Goal: Find specific page/section: Find specific page/section

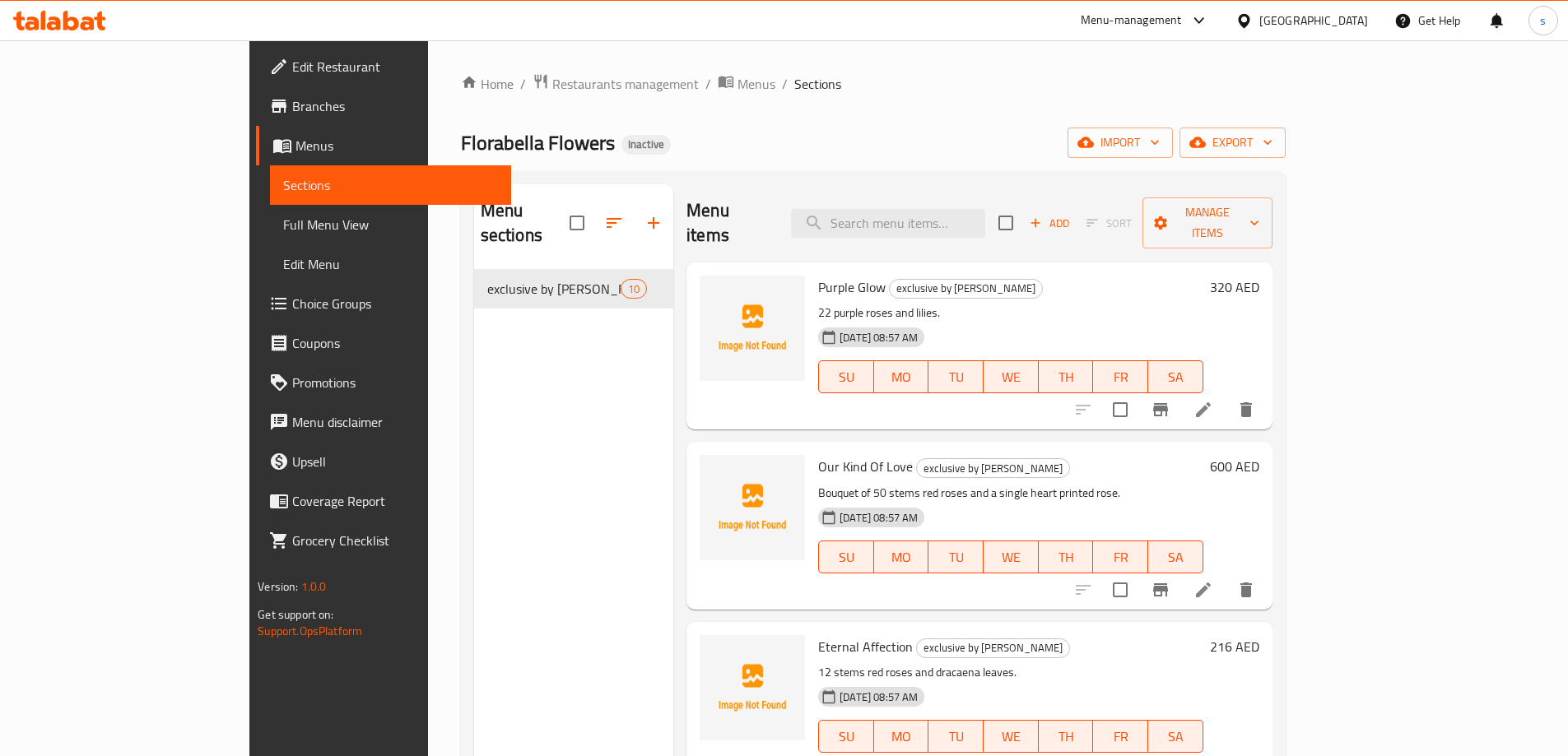
click at [1101, 7] on div "Menu-management" at bounding box center [1145, 20] width 155 height 40
click at [1096, 26] on div "Menu-management" at bounding box center [1131, 20] width 101 height 19
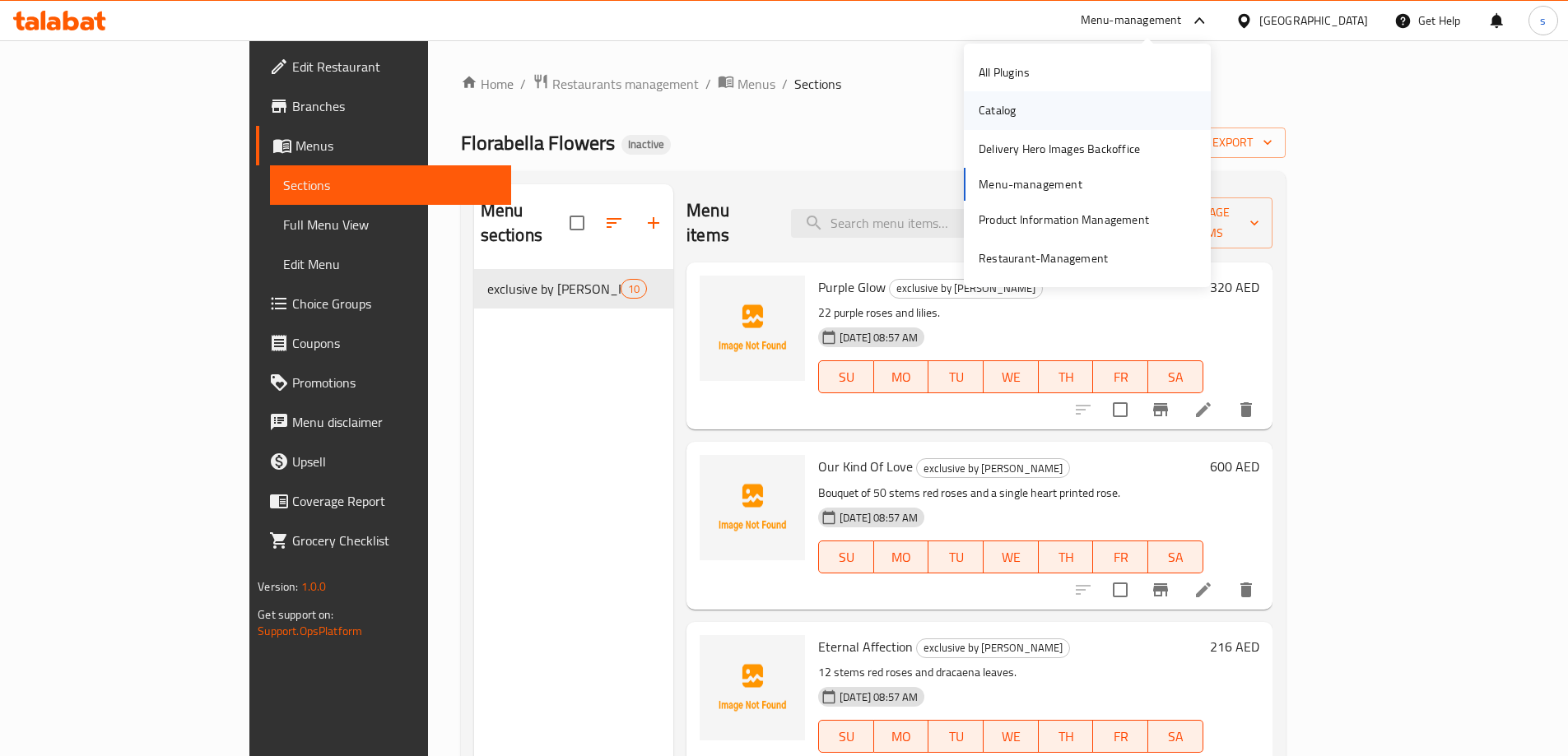
click at [1001, 112] on div "Catalog" at bounding box center [997, 110] width 37 height 18
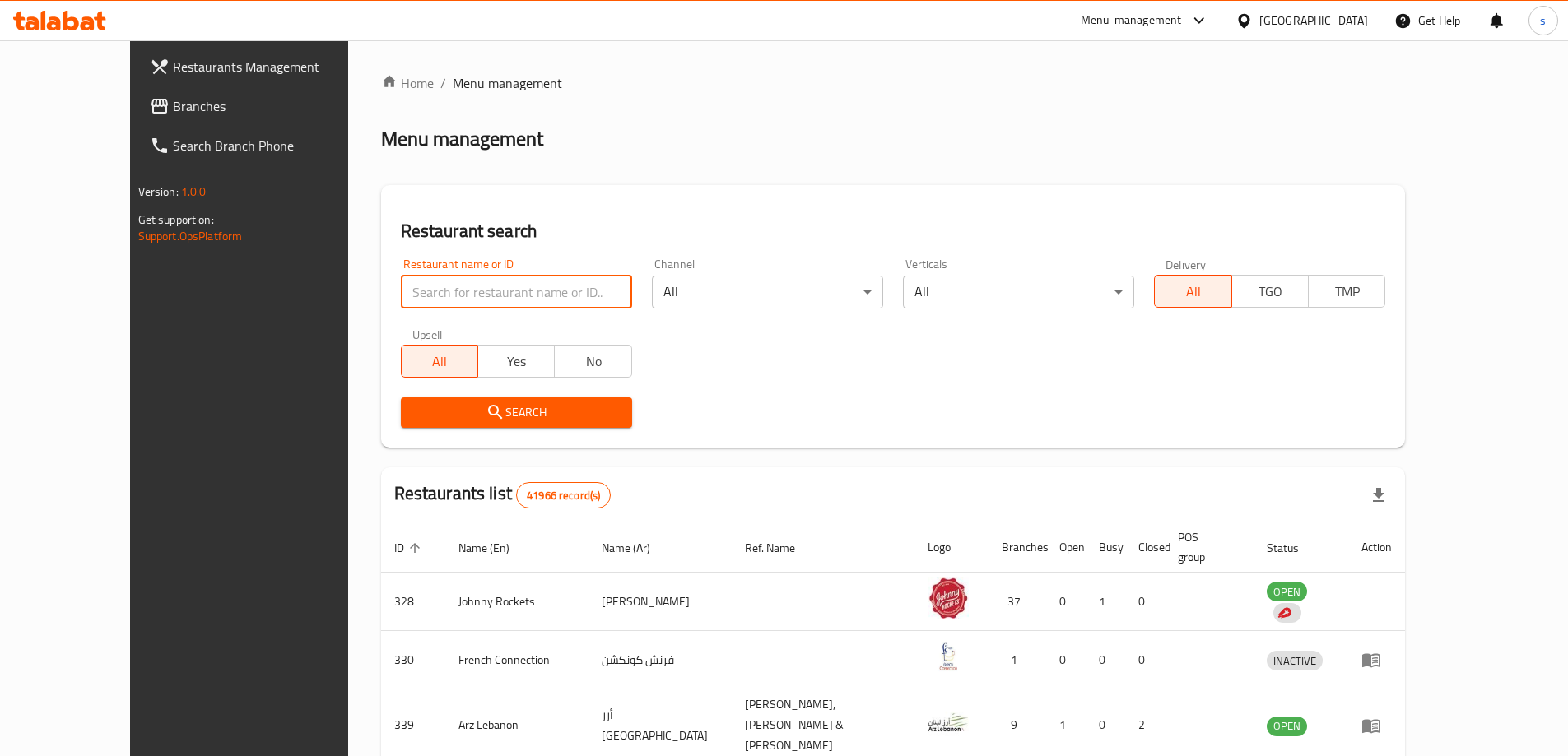
click at [419, 289] on input "search" at bounding box center [516, 292] width 231 height 33
paste input "28523"
type input "28523"
click button "Search" at bounding box center [516, 412] width 231 height 30
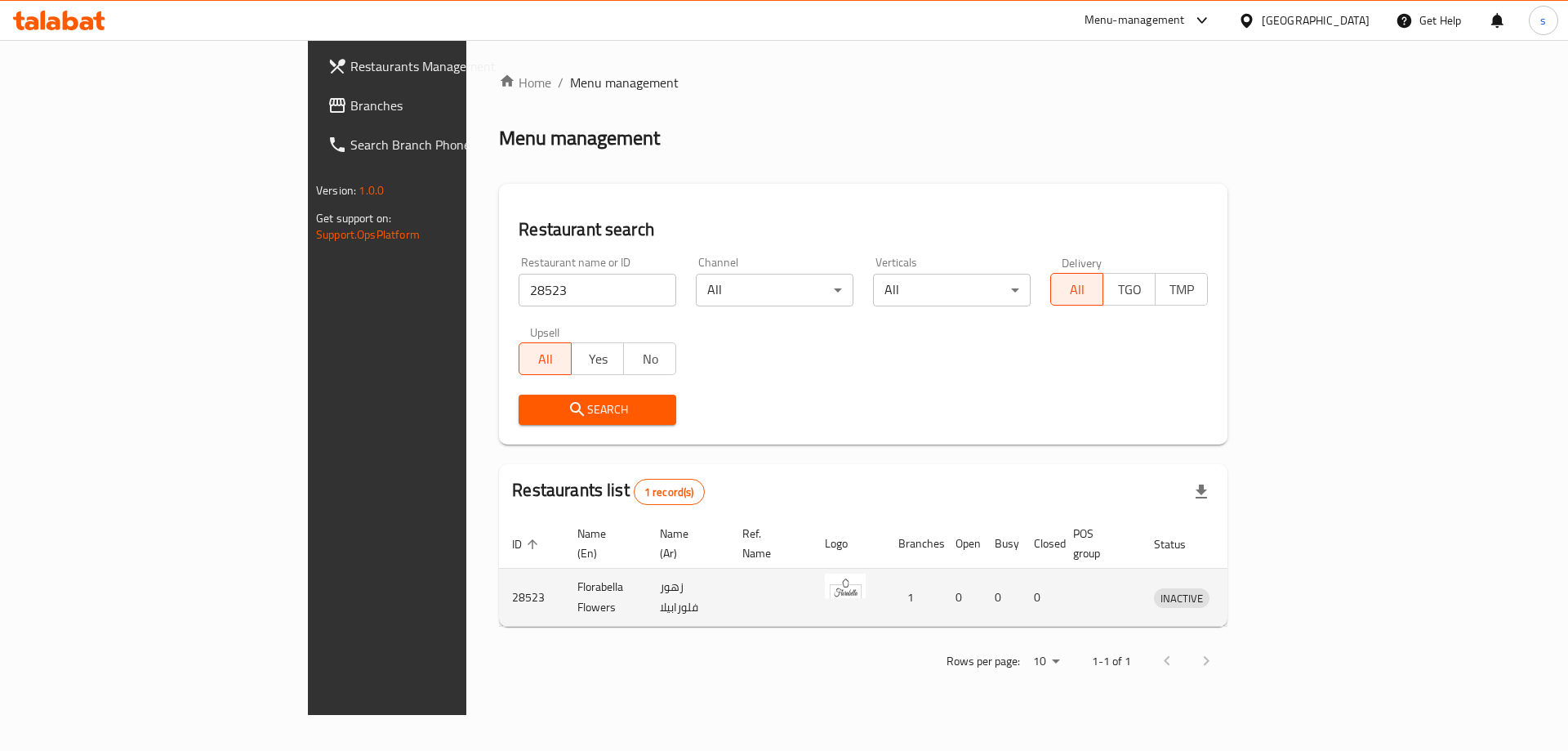
click at [500, 578] on td "28523" at bounding box center [532, 598] width 66 height 58
click at [500, 577] on td "28523" at bounding box center [532, 598] width 66 height 58
copy td "28523"
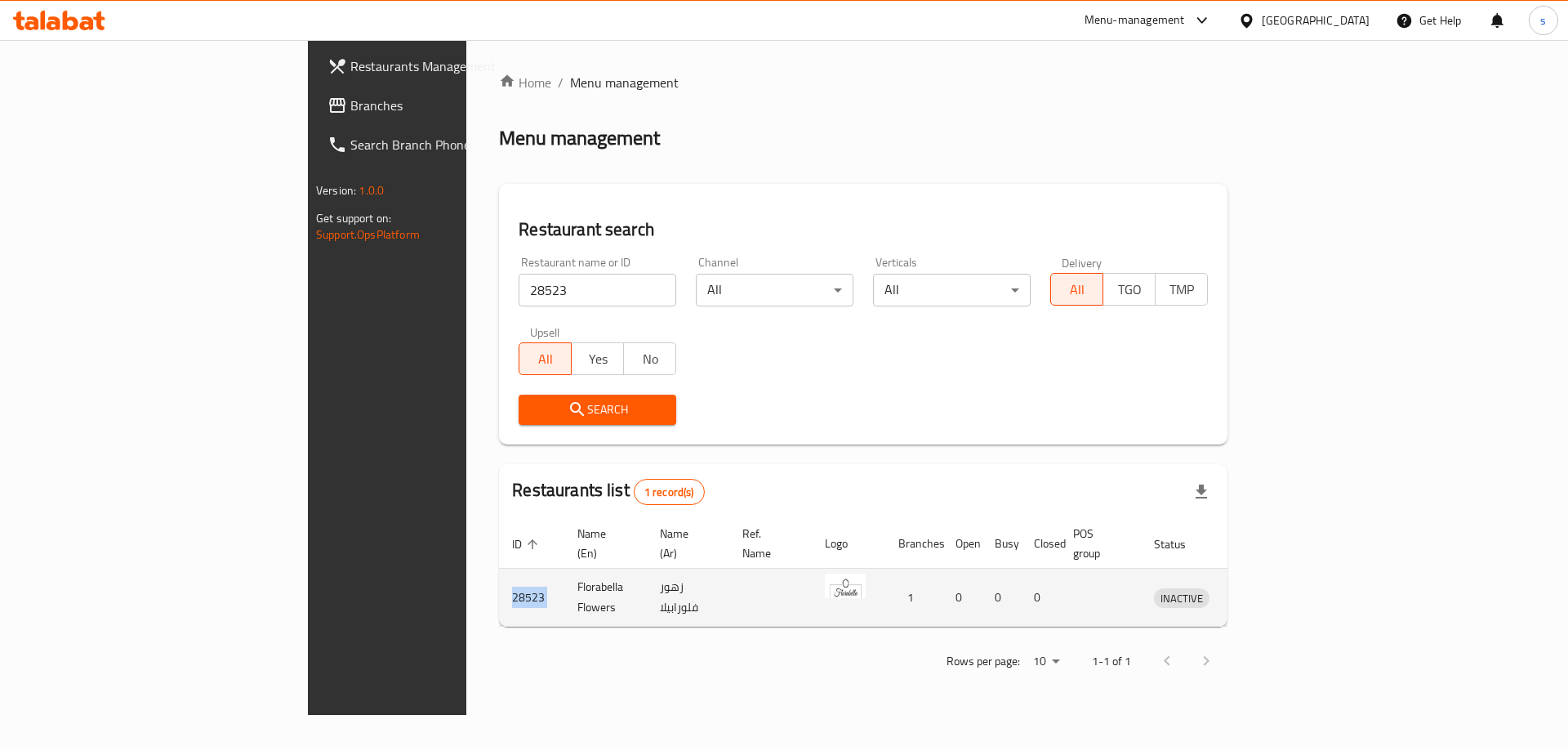
copy td "28523"
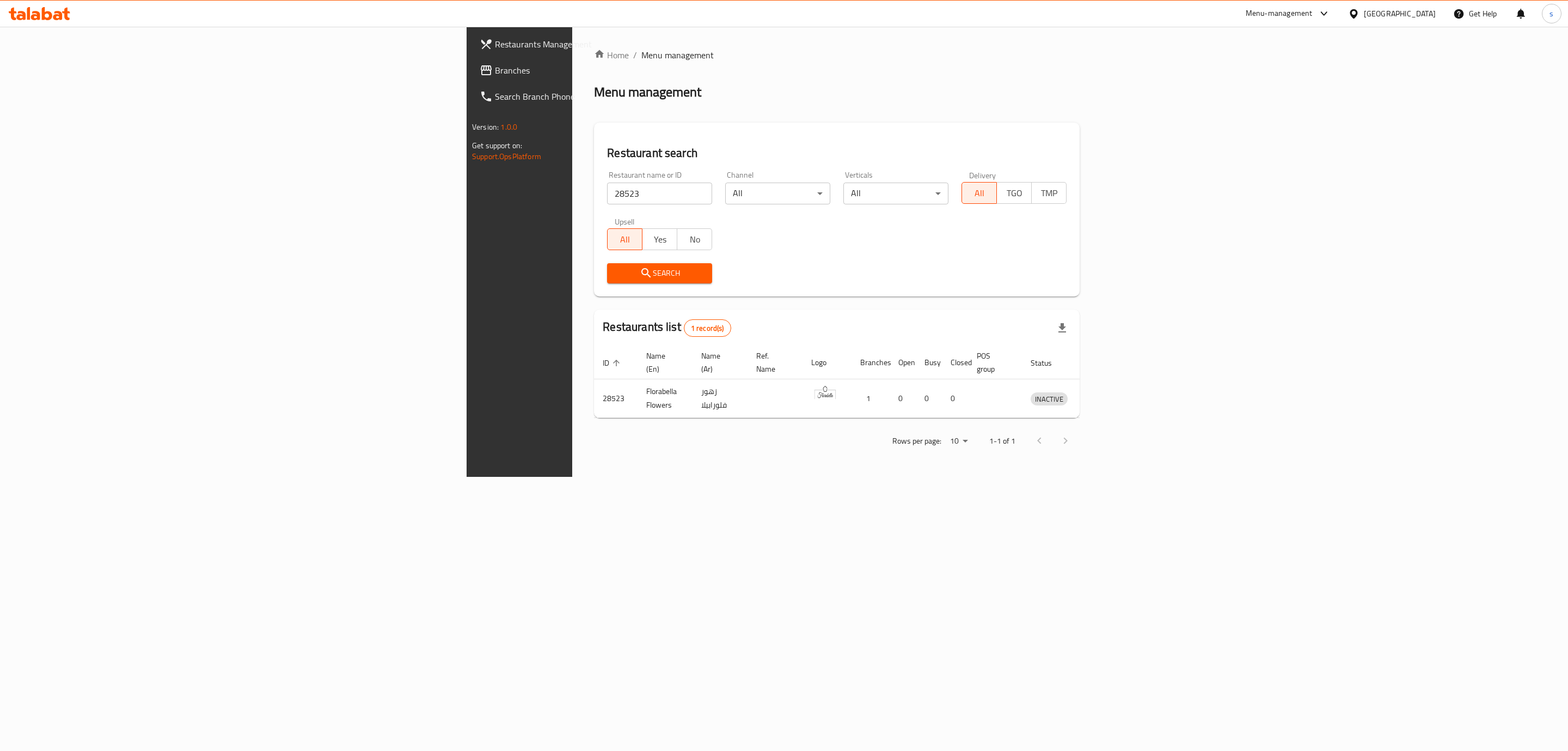
click at [572, 477] on div "Home / Menu management Menu management Restaurant search Restaurant name or ID …" at bounding box center [836, 252] width 529 height 450
click at [607, 195] on input "28523" at bounding box center [659, 194] width 105 height 22
